Goal: Information Seeking & Learning: Check status

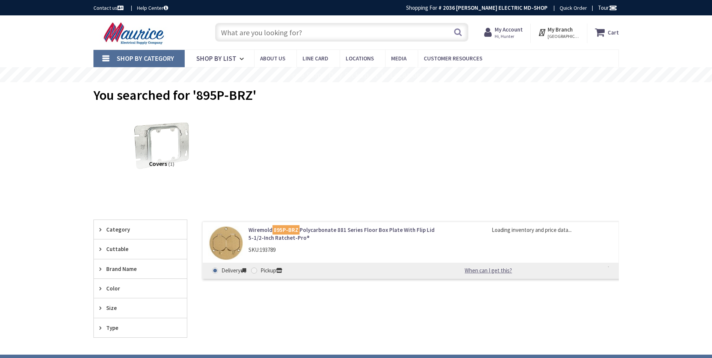
click at [277, 32] on input "text" at bounding box center [341, 32] width 253 height 19
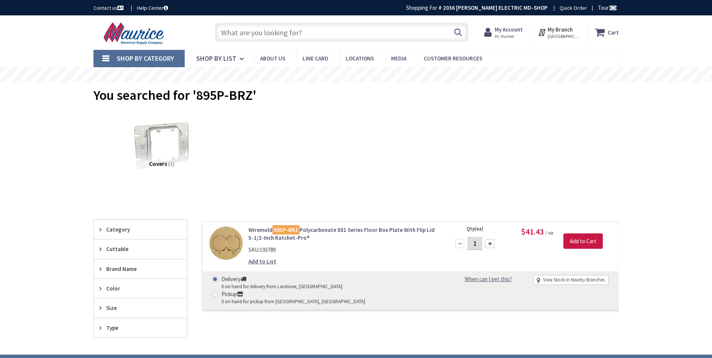
type input "[GEOGRAPHIC_DATA], [GEOGRAPHIC_DATA]"
paste input "828RTCAL – BK"
type input "828RTCAL – BK"
click at [456, 33] on button "Search" at bounding box center [458, 32] width 10 height 17
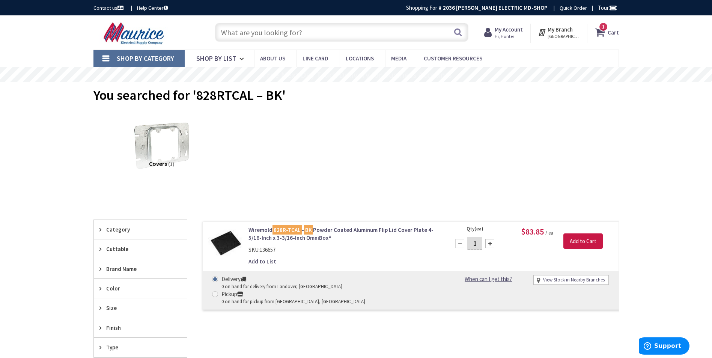
click at [570, 278] on link "View Stock in Nearby Branches" at bounding box center [574, 280] width 62 height 7
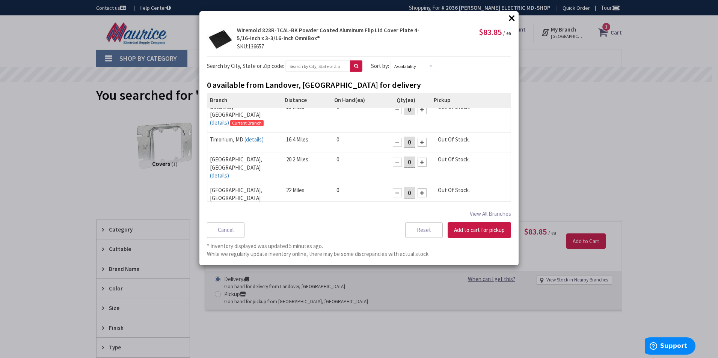
scroll to position [11, 0]
click at [501, 216] on button "View All Branches" at bounding box center [490, 214] width 41 height 10
select select "data-availability"
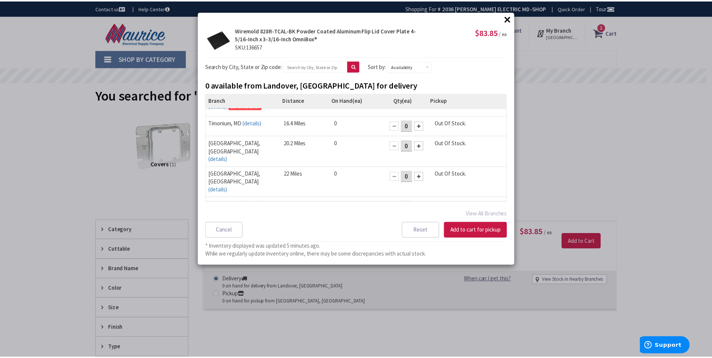
scroll to position [0, 0]
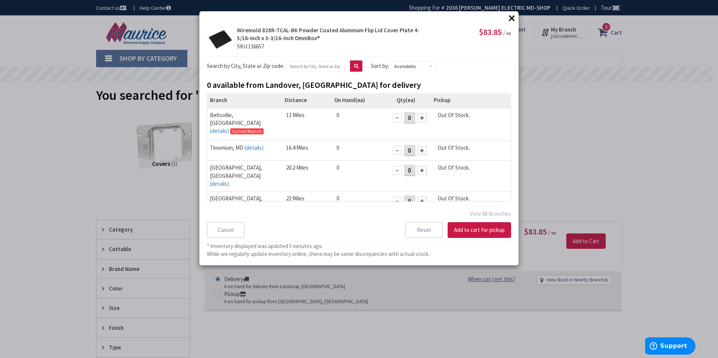
click at [513, 17] on button "×" at bounding box center [511, 17] width 11 height 11
